Goal: Book appointment/travel/reservation

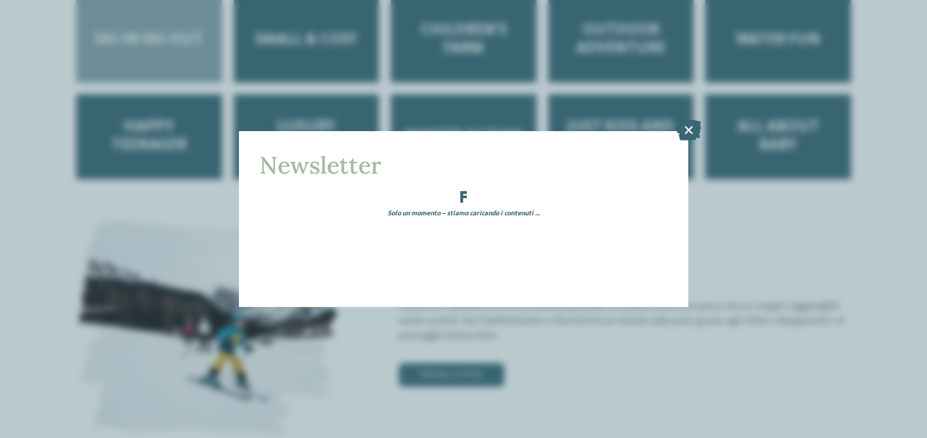
scroll to position [1869, 0]
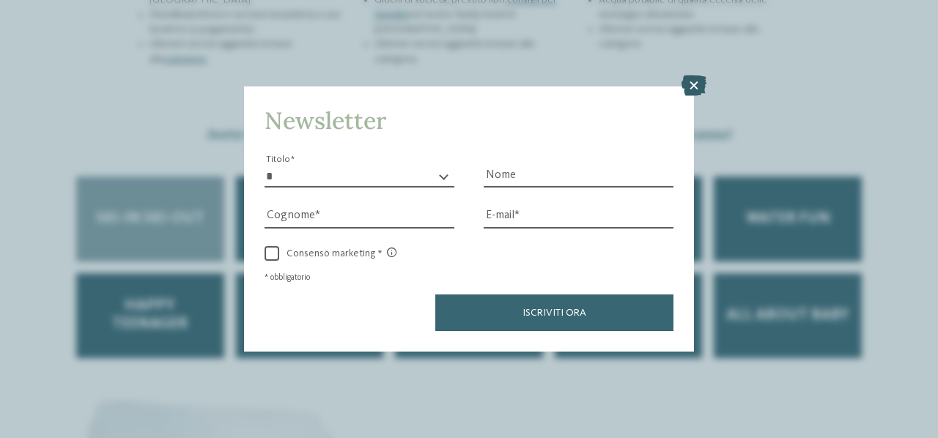
click at [700, 81] on icon at bounding box center [694, 85] width 25 height 21
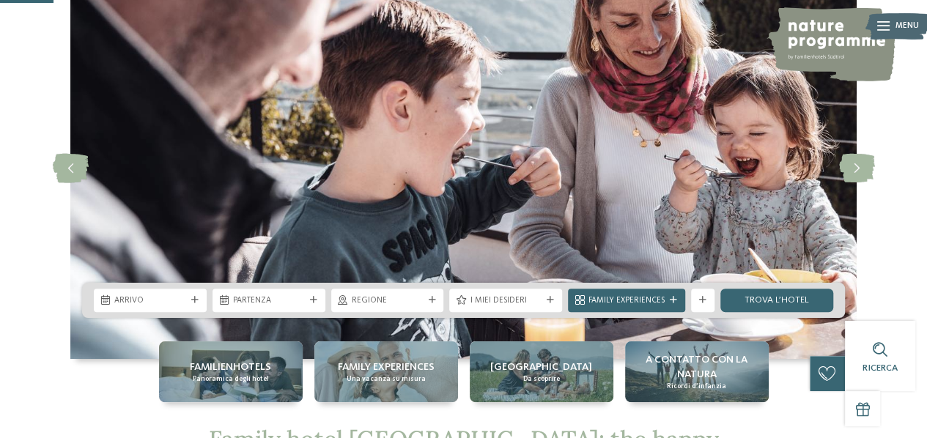
scroll to position [0, 0]
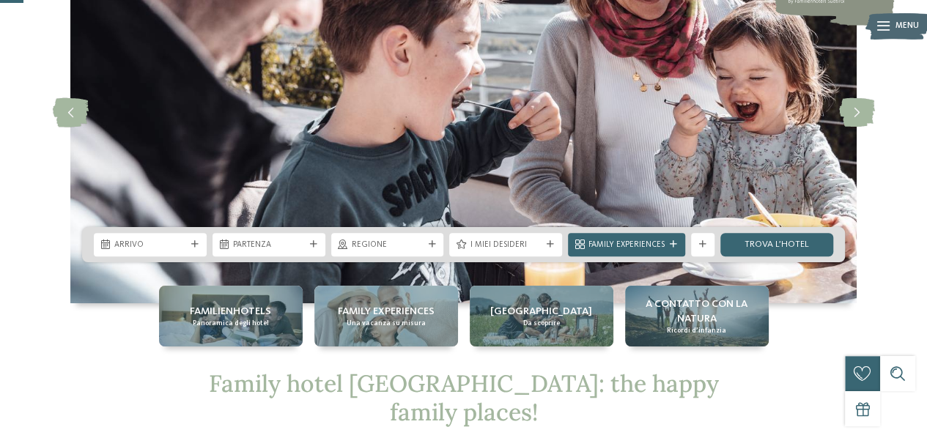
click at [427, 228] on div "Arrivo [GEOGRAPHIC_DATA]" at bounding box center [463, 244] width 763 height 35
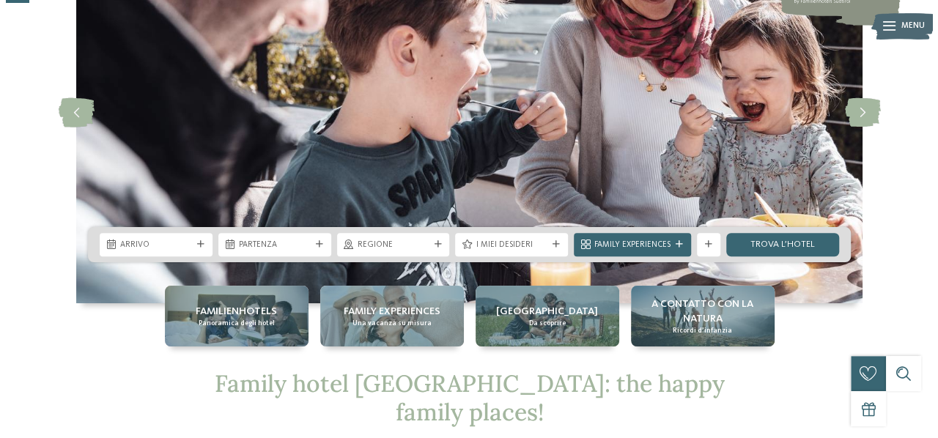
scroll to position [137, 0]
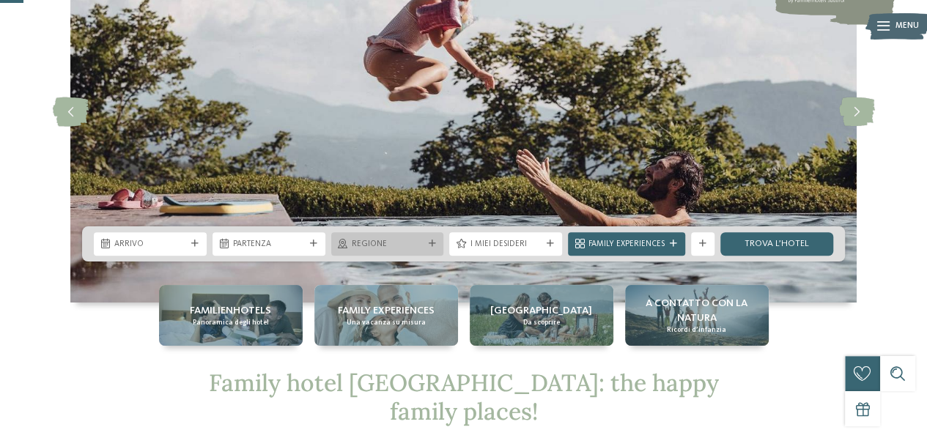
click at [425, 238] on div "Regione" at bounding box center [388, 243] width 78 height 12
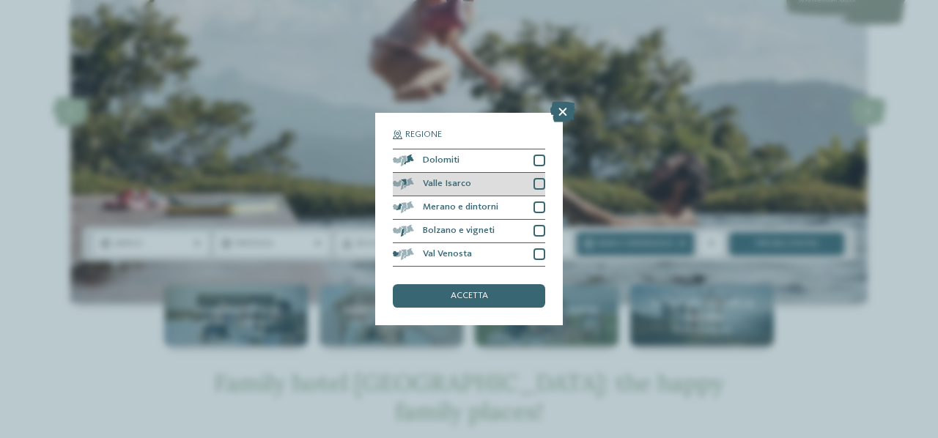
click at [537, 184] on div at bounding box center [540, 184] width 12 height 12
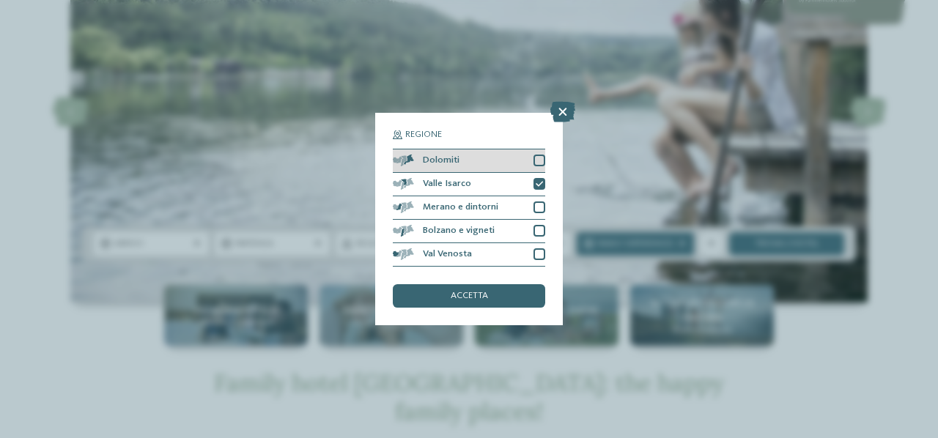
click at [539, 159] on div at bounding box center [540, 161] width 12 height 12
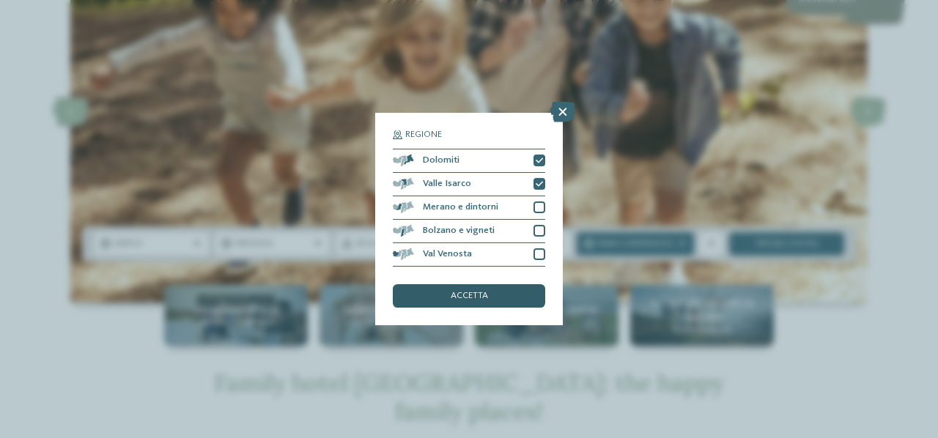
click at [501, 297] on div "accetta" at bounding box center [469, 295] width 152 height 23
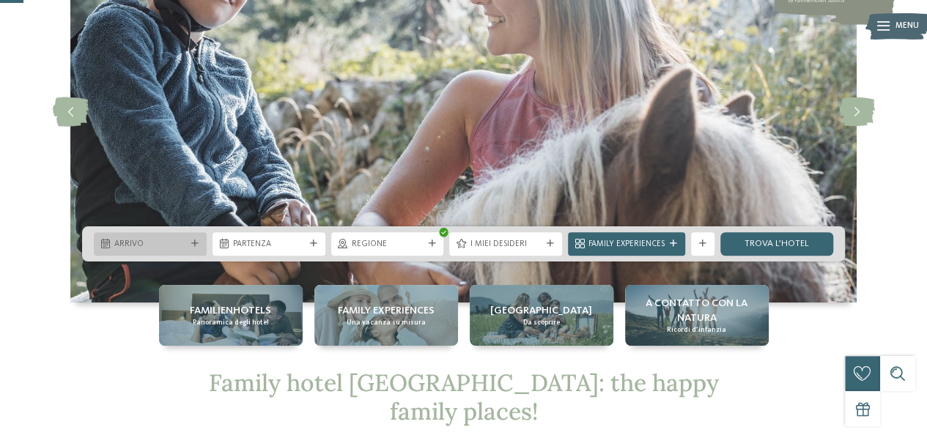
click at [161, 246] on span "Arrivo" at bounding box center [150, 245] width 72 height 12
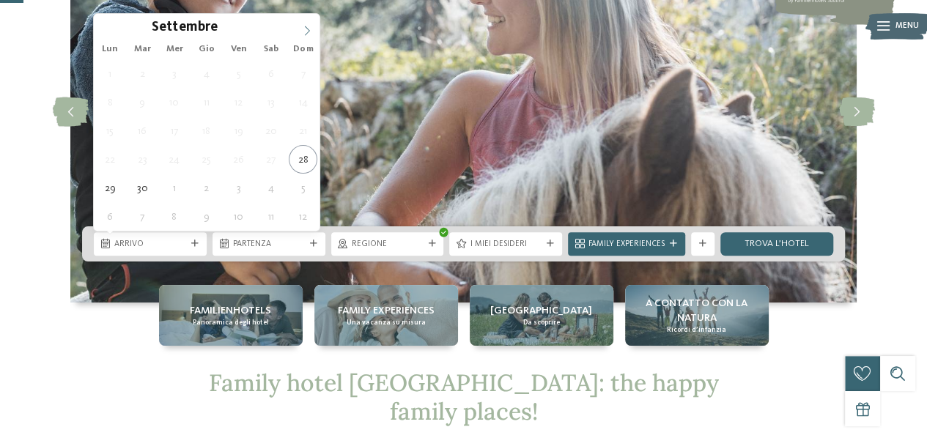
click at [311, 28] on icon at bounding box center [307, 31] width 10 height 10
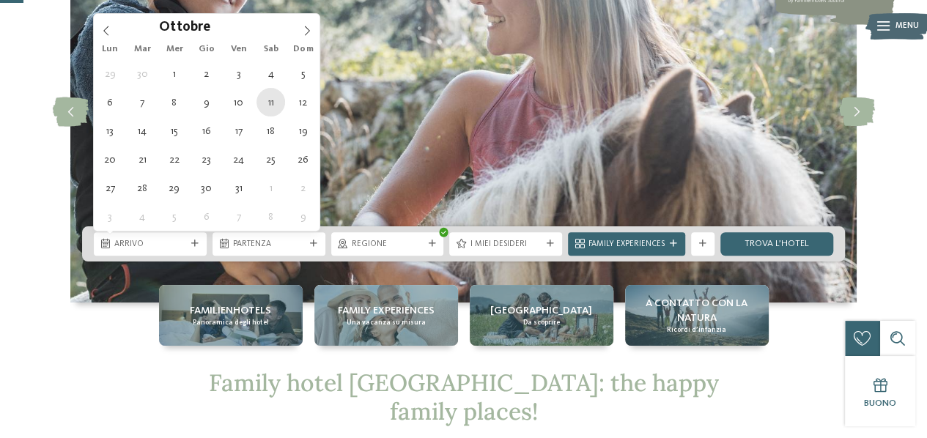
type div "[DATE]"
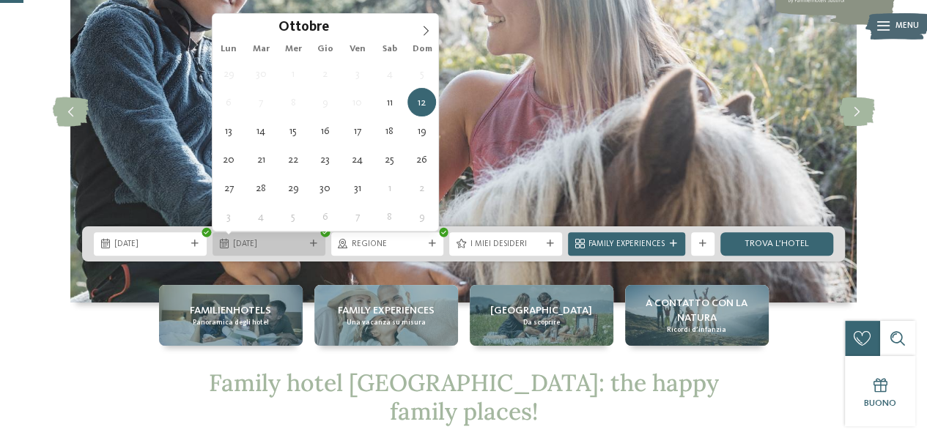
click at [238, 248] on span "[DATE]" at bounding box center [269, 245] width 72 height 12
type div "[DATE]"
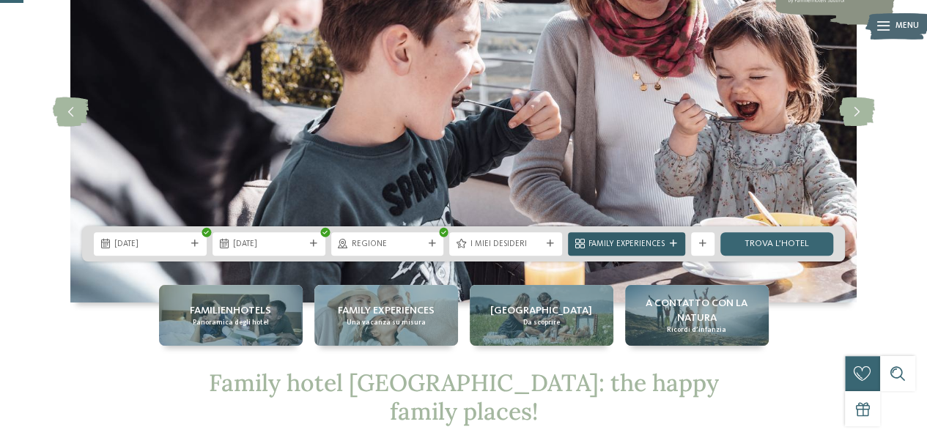
click at [676, 246] on icon at bounding box center [673, 243] width 7 height 7
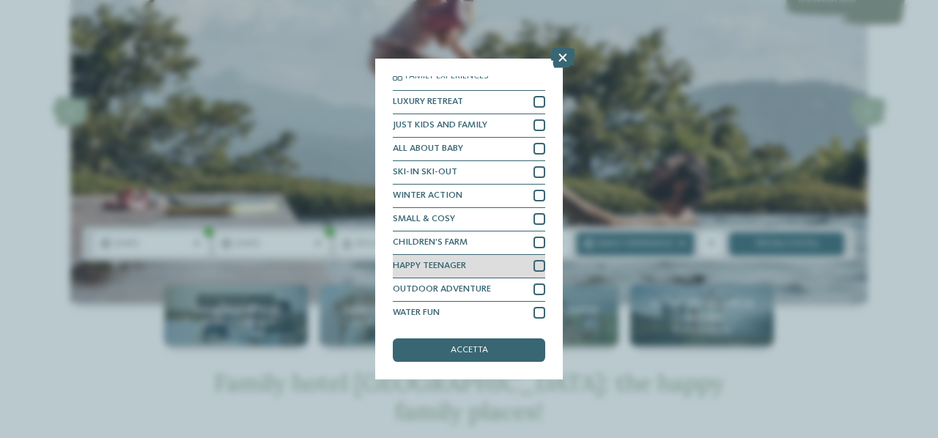
scroll to position [8, 0]
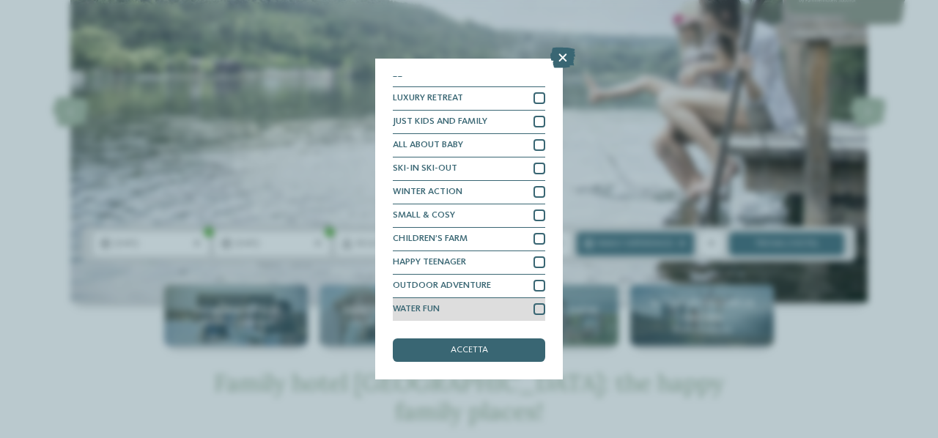
click at [534, 309] on div at bounding box center [540, 309] width 12 height 12
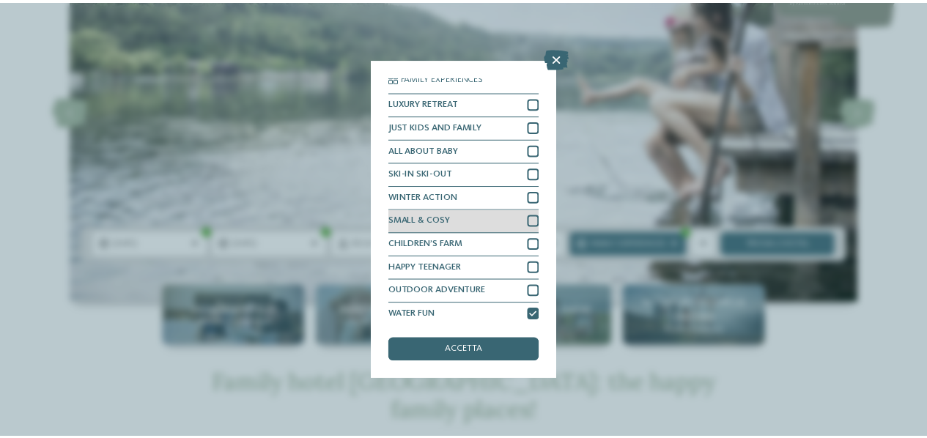
scroll to position [0, 0]
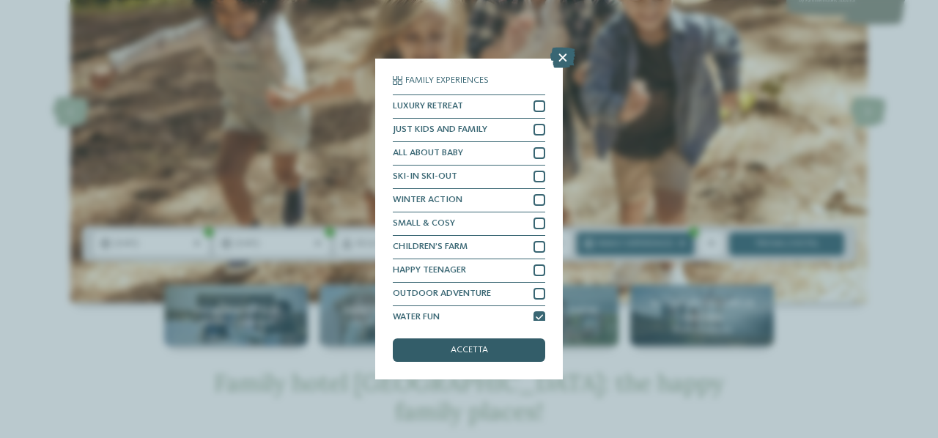
click at [470, 351] on span "accetta" at bounding box center [469, 351] width 37 height 10
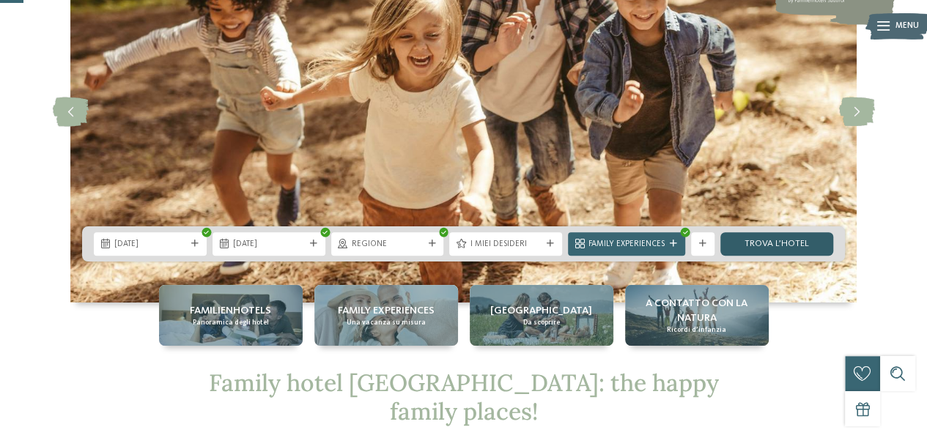
click at [737, 243] on link "trova l’hotel" at bounding box center [776, 243] width 113 height 23
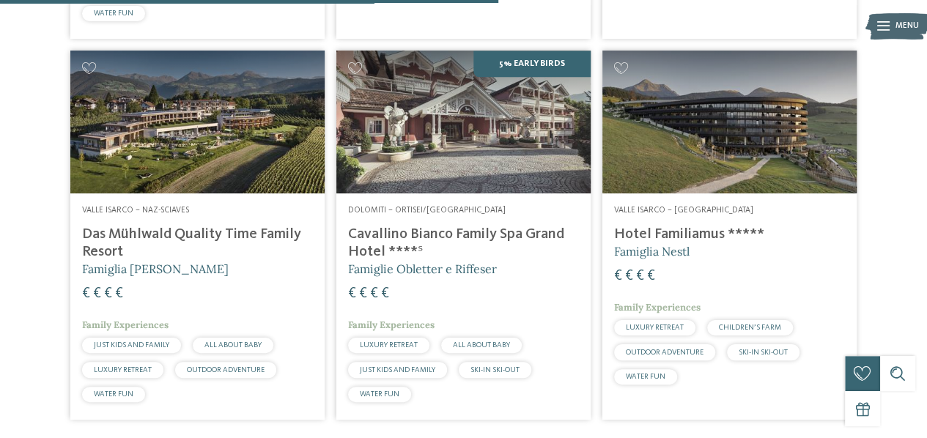
scroll to position [797, 0]
